Goal: Task Accomplishment & Management: Manage account settings

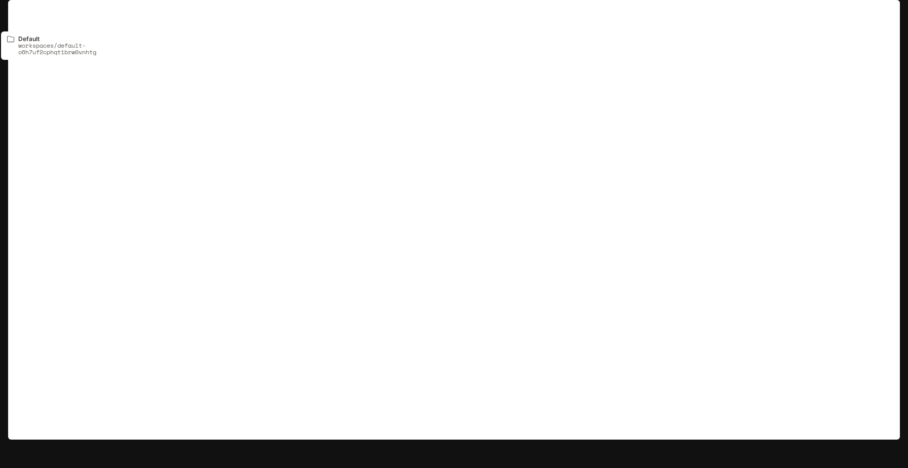
click at [45, 11] on p "Default" at bounding box center [54, 14] width 25 height 9
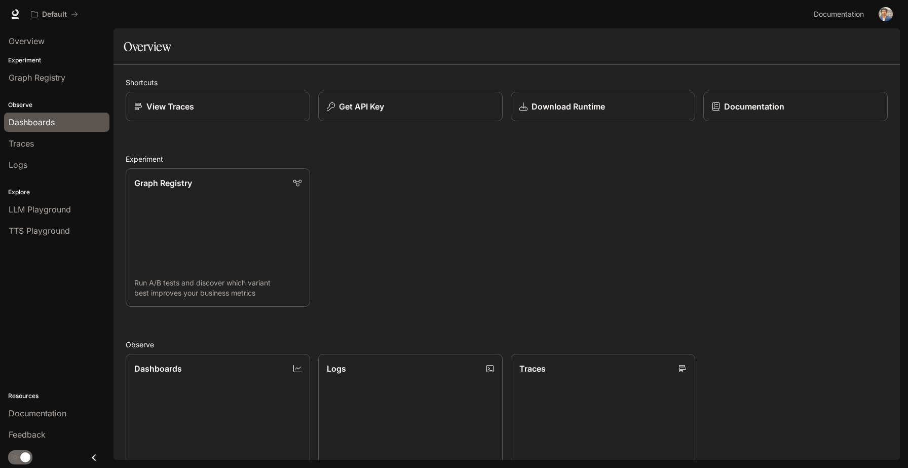
click at [51, 118] on span "Dashboards" at bounding box center [32, 122] width 46 height 12
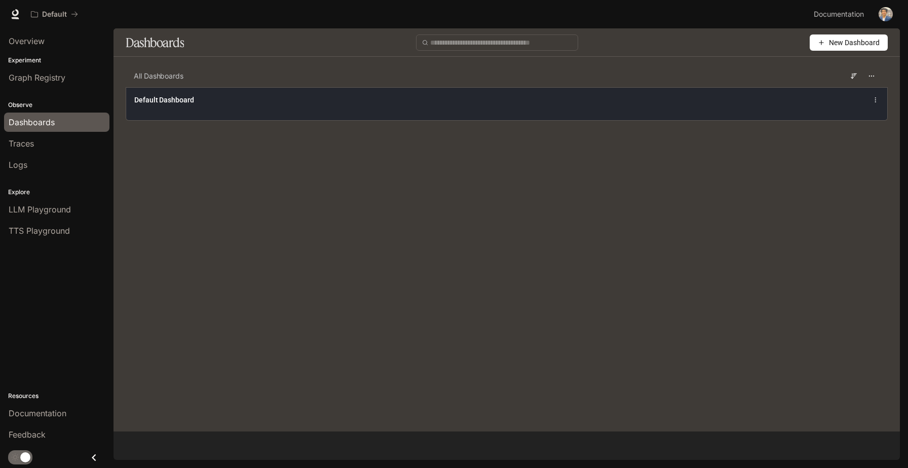
click at [274, 104] on div "Default Dashboard" at bounding box center [350, 100] width 433 height 10
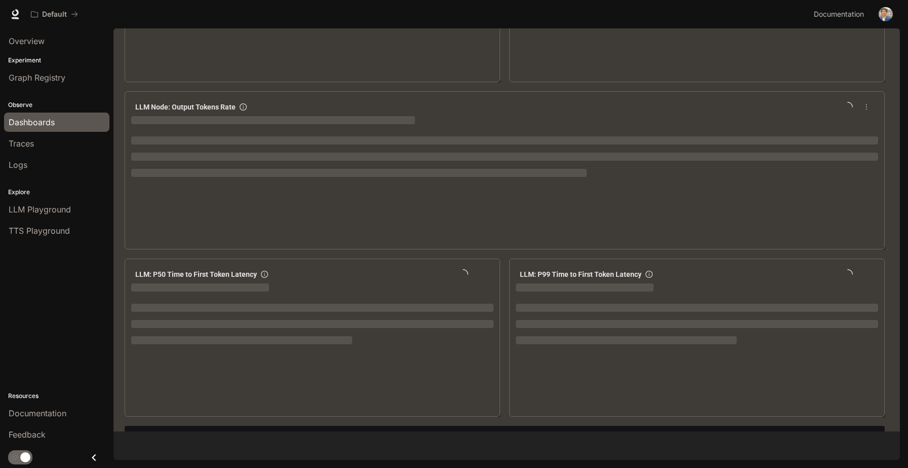
scroll to position [1182, 0]
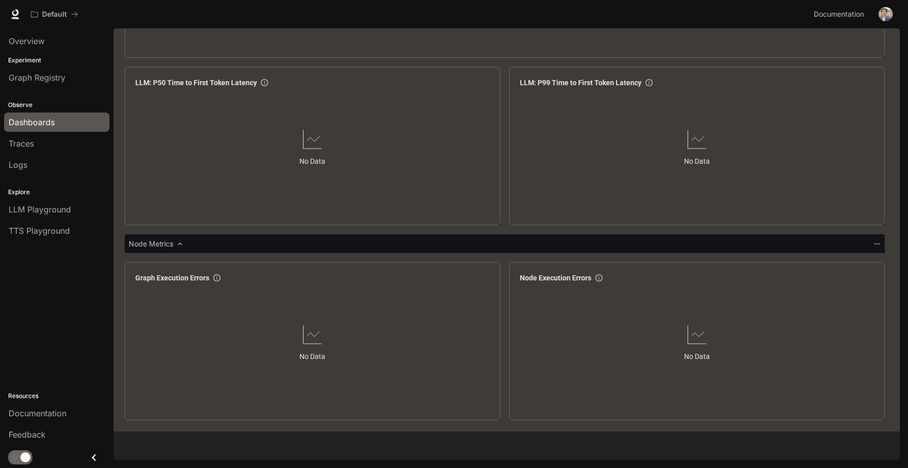
click at [893, 11] on button "button" at bounding box center [885, 14] width 20 height 20
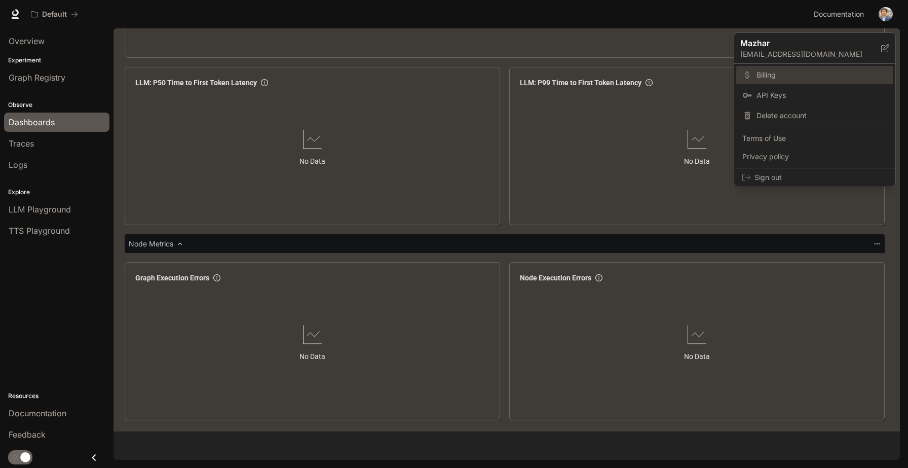
click at [801, 79] on span "Billing" at bounding box center [821, 75] width 131 height 10
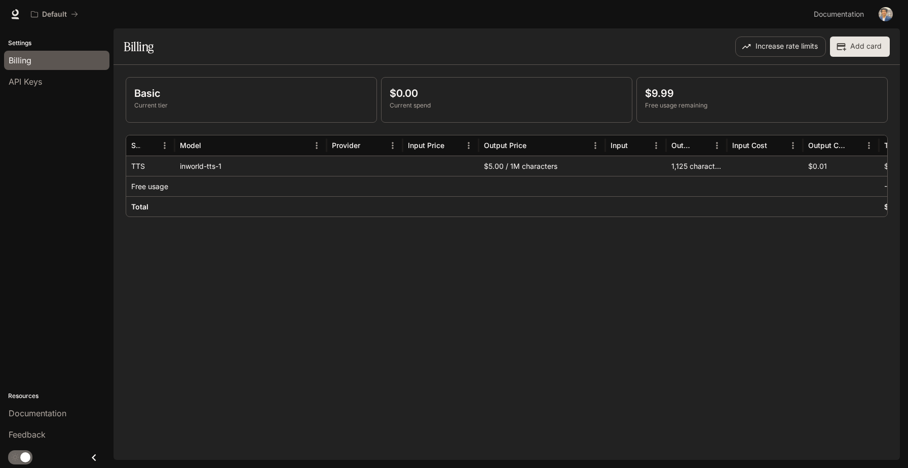
scroll to position [0, 68]
